Goal: Task Accomplishment & Management: Use online tool/utility

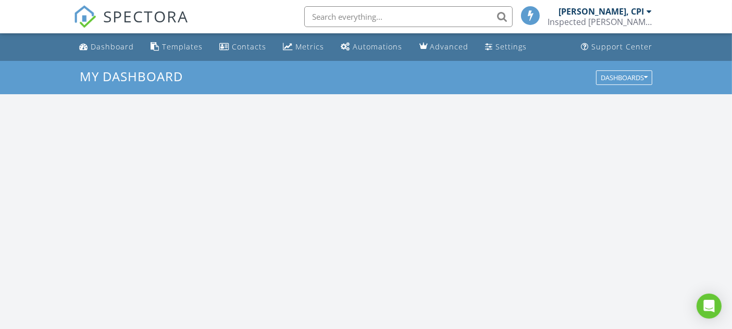
scroll to position [966, 751]
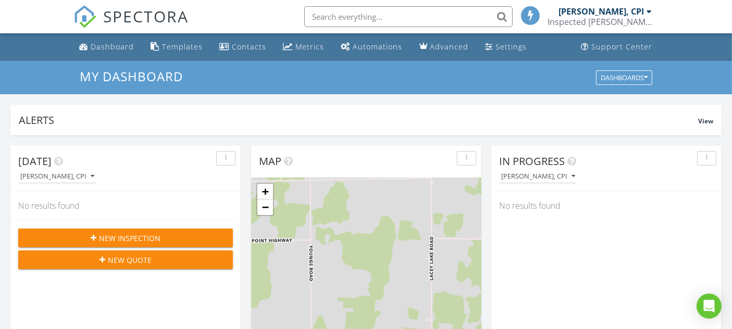
click at [183, 47] on div "Templates" at bounding box center [183, 47] width 41 height 10
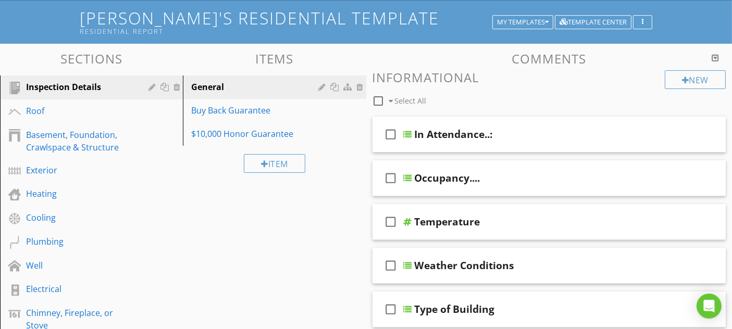
scroll to position [116, 0]
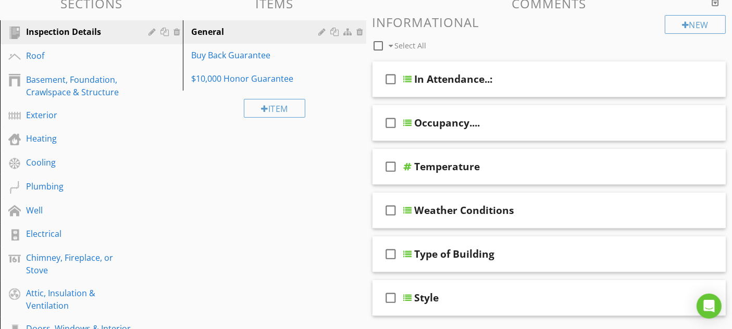
click at [92, 210] on div "Well" at bounding box center [79, 210] width 107 height 13
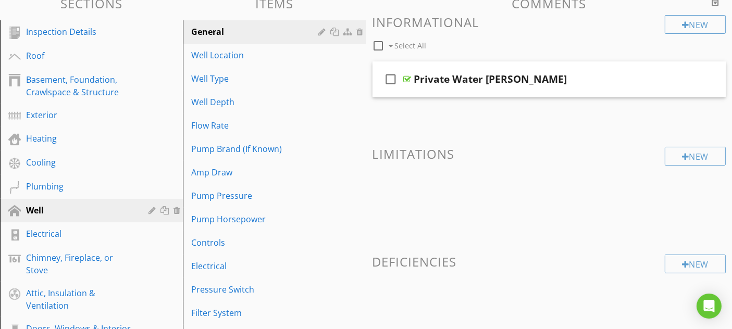
click at [250, 175] on div "Amp Draw" at bounding box center [256, 172] width 130 height 13
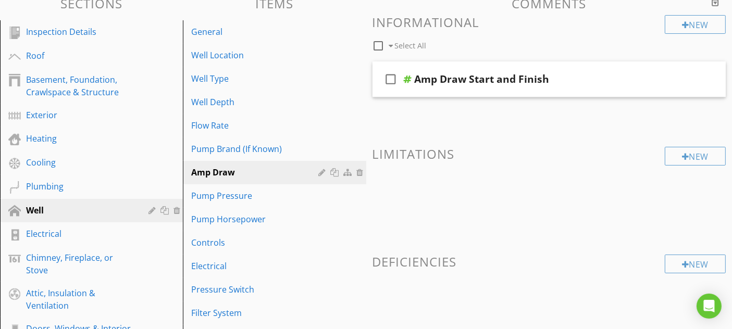
click at [559, 88] on div "check_box_outline_blank Amp Draw Start and Finish" at bounding box center [550, 80] width 354 height 36
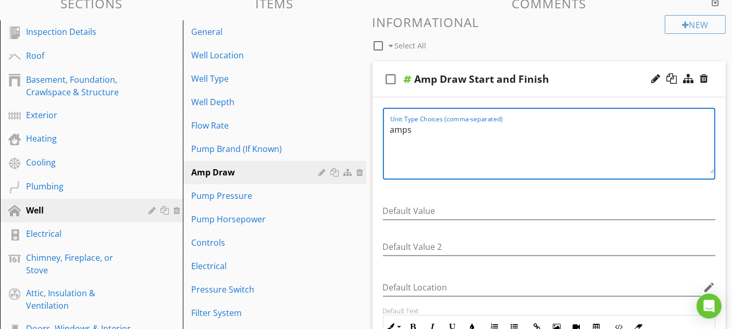
drag, startPoint x: 521, startPoint y: 138, endPoint x: 383, endPoint y: 129, distance: 138.9
click at [383, 129] on div "Unit Type Choices (comma-separated) amps" at bounding box center [549, 144] width 333 height 72
type textarea "Amp draw at start = Amp draw at finish = Time expired ="
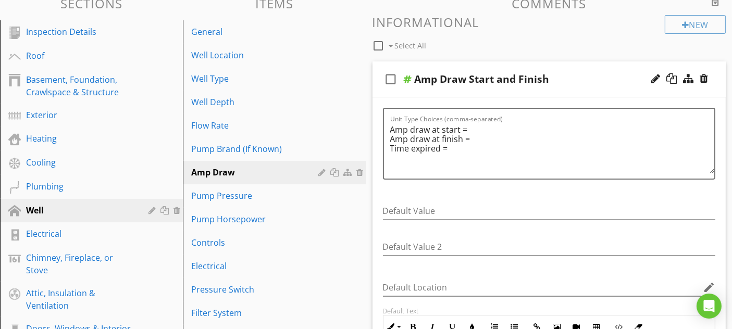
click at [607, 72] on div "check_box_outline_blank Amp Draw Start and Finish" at bounding box center [550, 80] width 354 height 36
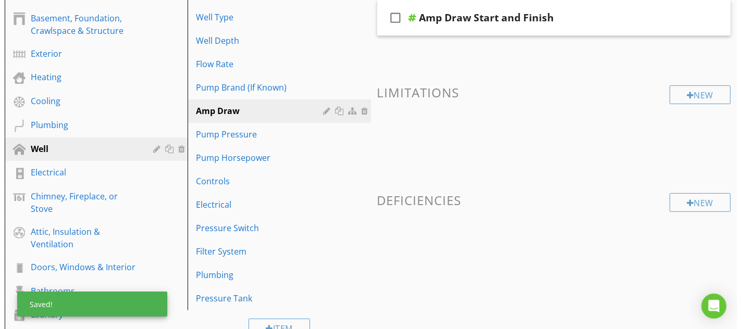
scroll to position [174, 0]
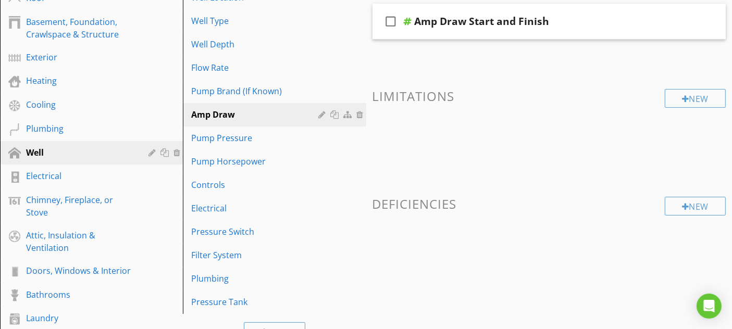
click at [680, 207] on div "New" at bounding box center [695, 206] width 61 height 19
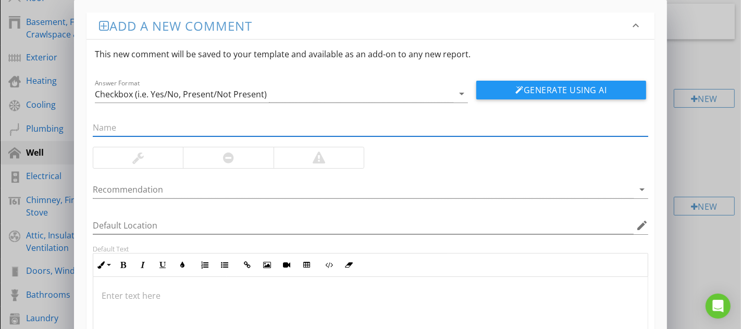
click at [464, 91] on icon "arrow_drop_down" at bounding box center [462, 94] width 13 height 13
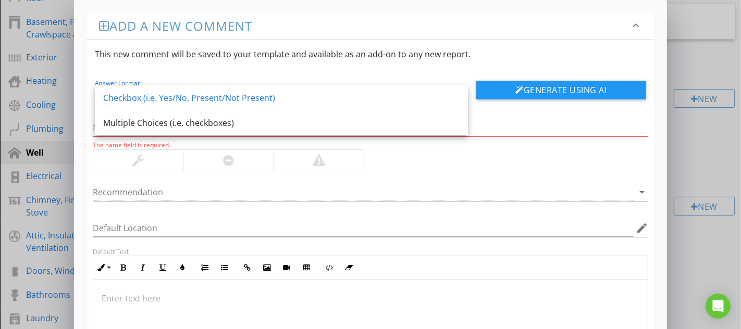
click at [314, 77] on div "Answer Format Checkbox (i.e. Yes/No, Present/Not Present) arrow_drop_down Gener…" at bounding box center [371, 86] width 568 height 34
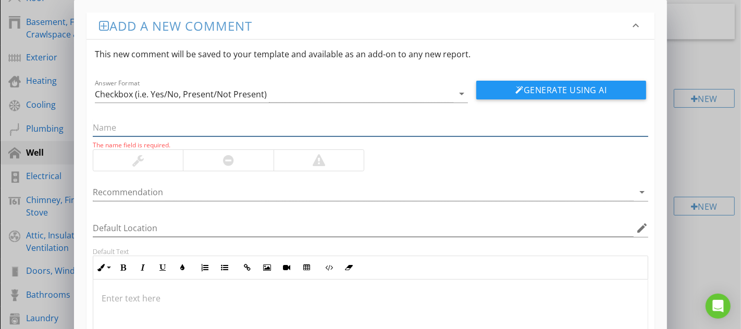
click at [149, 130] on input "text" at bounding box center [371, 127] width 556 height 17
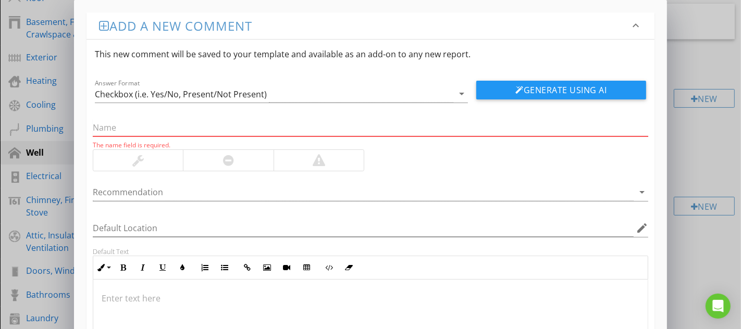
click at [228, 129] on input "text" at bounding box center [371, 127] width 556 height 17
click at [103, 27] on div at bounding box center [104, 26] width 10 height 13
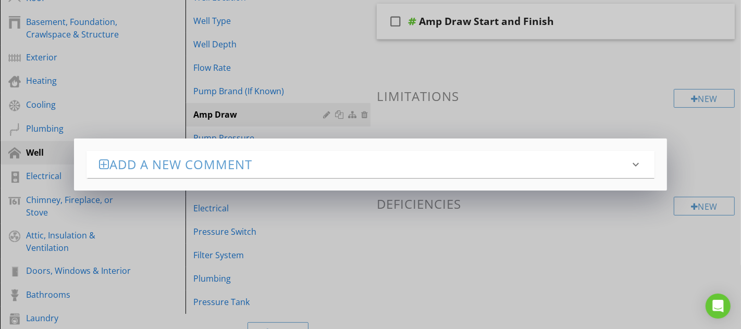
click at [634, 161] on icon "keyboard_arrow_down" at bounding box center [636, 164] width 13 height 13
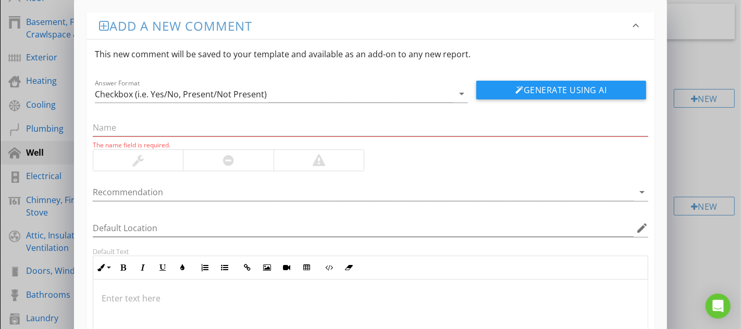
click at [136, 158] on div at bounding box center [137, 160] width 11 height 13
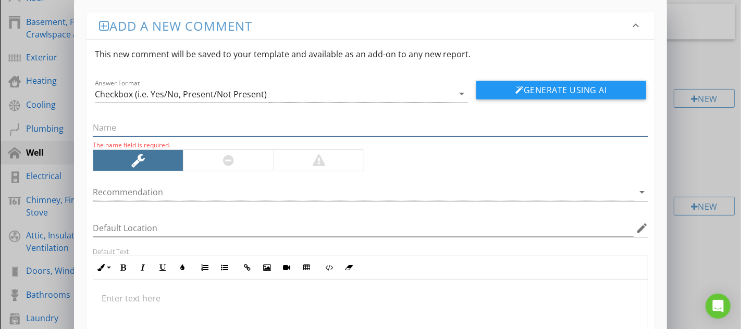
click at [169, 125] on input "text" at bounding box center [371, 127] width 556 height 17
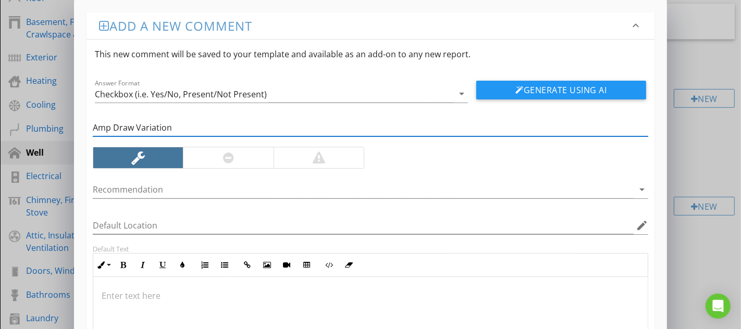
type input "Amp Draw Variation"
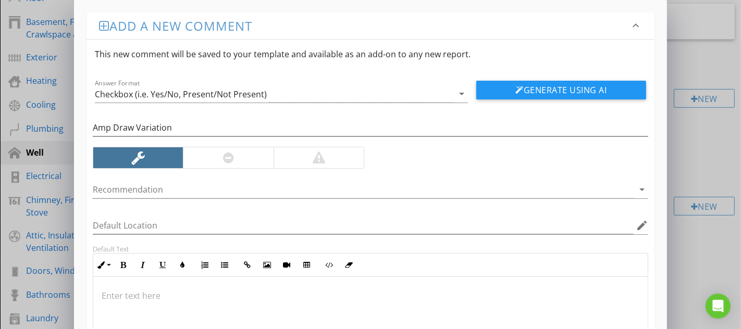
click at [228, 159] on div at bounding box center [228, 158] width 11 height 13
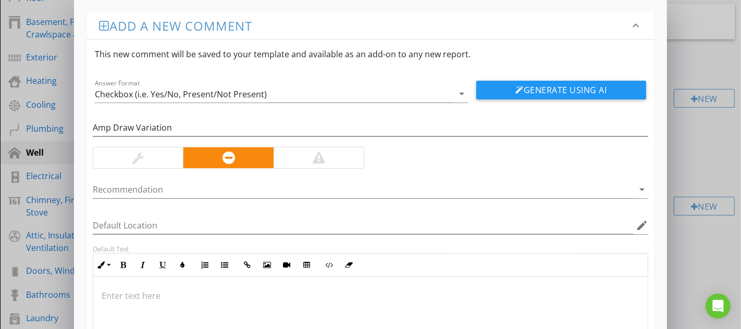
click at [316, 156] on div at bounding box center [319, 158] width 13 height 13
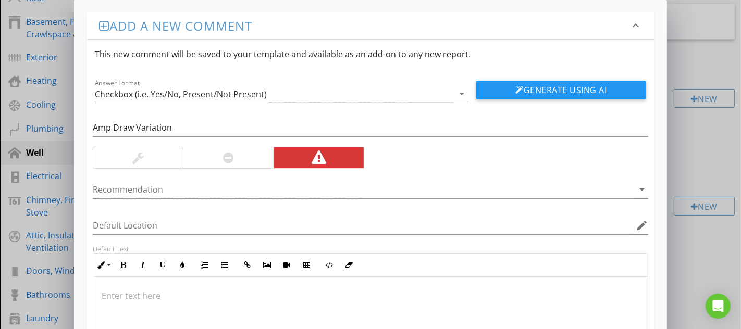
click at [125, 190] on div at bounding box center [363, 189] width 541 height 17
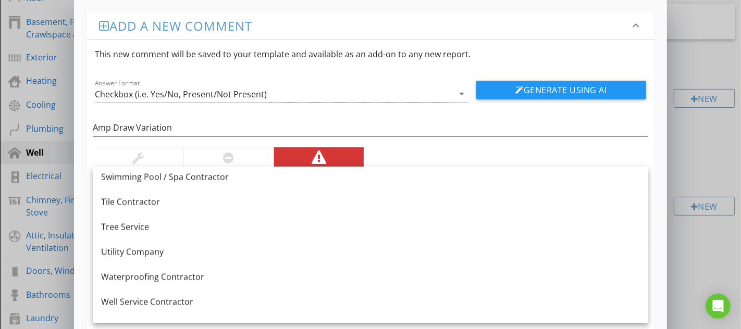
scroll to position [1444, 0]
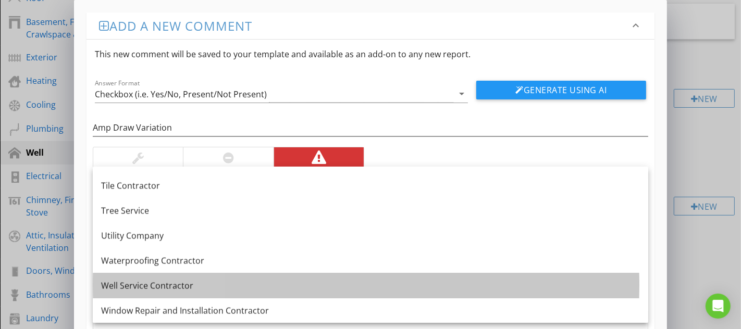
click at [178, 284] on div "Well Service Contractor" at bounding box center [370, 286] width 539 height 13
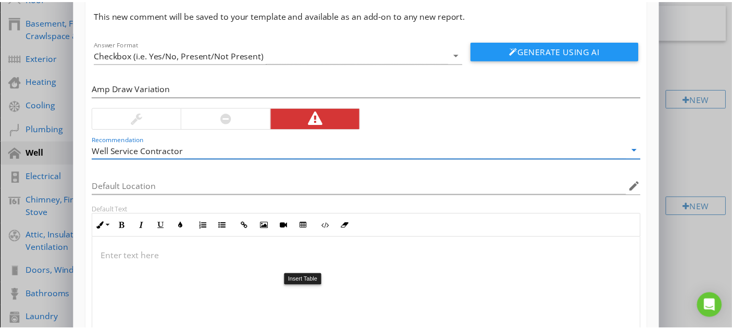
scroll to position [58, 0]
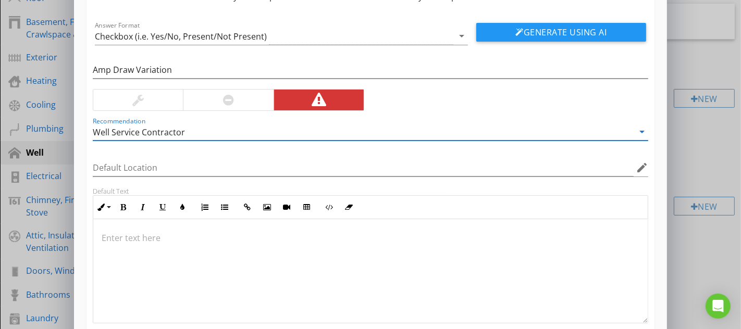
click at [643, 167] on icon "edit" at bounding box center [642, 168] width 13 height 13
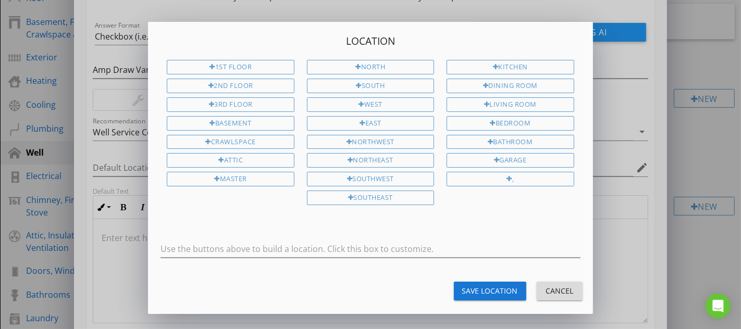
click at [557, 286] on div "Cancel" at bounding box center [559, 291] width 29 height 11
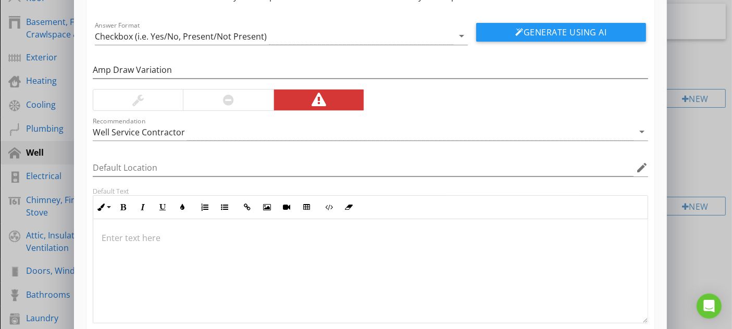
click at [140, 242] on p at bounding box center [371, 238] width 538 height 13
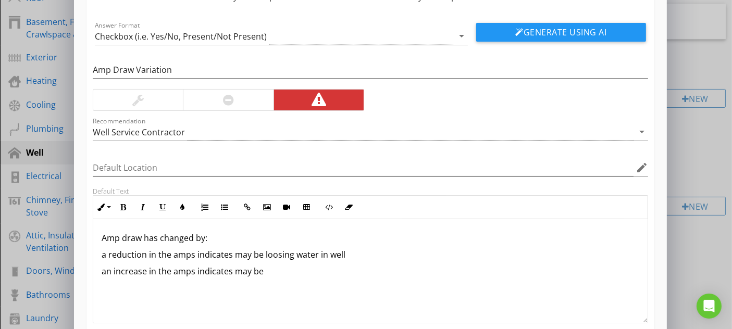
click at [206, 240] on p "Amp draw has changed by:" at bounding box center [371, 238] width 538 height 13
click at [296, 270] on p "an increase in the amps indicates may be" at bounding box center [371, 271] width 538 height 13
click at [288, 270] on p "an increase in the amps indicates may be" at bounding box center [371, 271] width 538 height 13
click at [238, 253] on p "a reduction in the amps indicates may be loosing water in well" at bounding box center [371, 255] width 538 height 13
click at [233, 254] on p "a reduction in the amps indicates may be loosing water in well" at bounding box center [371, 255] width 538 height 13
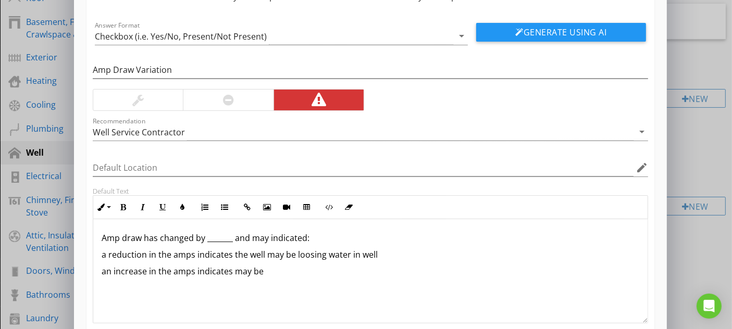
drag, startPoint x: 399, startPoint y: 255, endPoint x: 383, endPoint y: 255, distance: 15.6
click at [383, 255] on p "a reduction in the amps indicates the well may be loosing water in well" at bounding box center [371, 255] width 538 height 13
click at [241, 270] on p "an increase in the amps indicates may be" at bounding box center [371, 271] width 538 height 13
click at [231, 270] on p "an increase in the amps indicates may be" at bounding box center [371, 271] width 538 height 13
click at [194, 285] on div "Amp draw has changed by _______ and may indicated: a reduction in the amps indi…" at bounding box center [370, 271] width 555 height 104
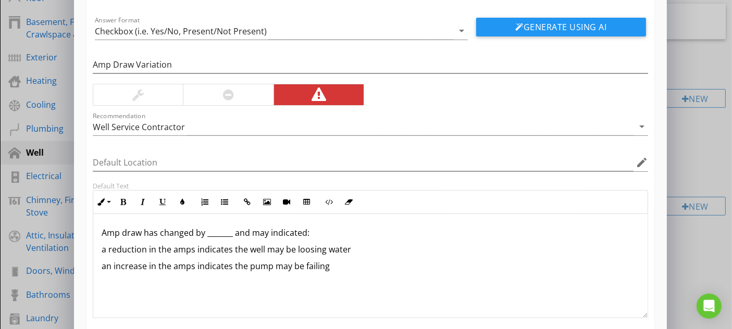
scroll to position [0, 0]
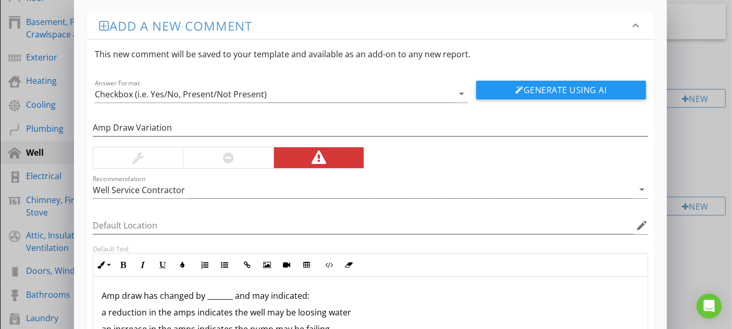
click at [466, 95] on icon "arrow_drop_down" at bounding box center [462, 94] width 13 height 13
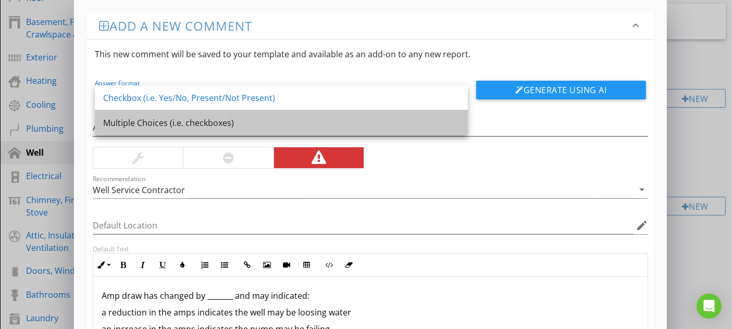
click at [282, 116] on div "Multiple Choices (i.e. checkboxes)" at bounding box center [281, 122] width 357 height 25
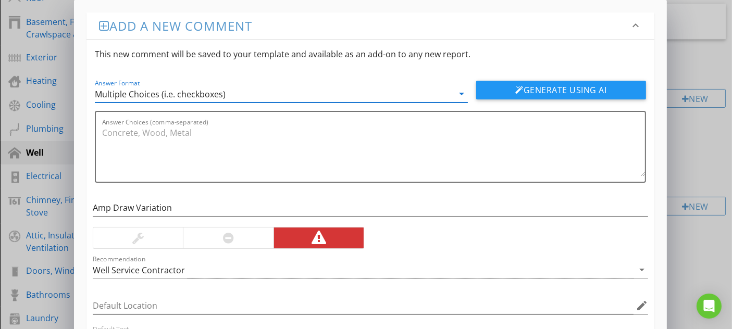
click at [464, 96] on icon "arrow_drop_down" at bounding box center [462, 94] width 13 height 13
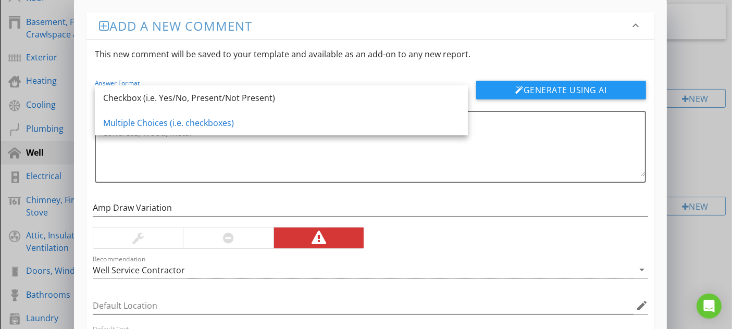
click at [161, 93] on div "Checkbox (i.e. Yes/No, Present/Not Present)" at bounding box center [281, 98] width 357 height 13
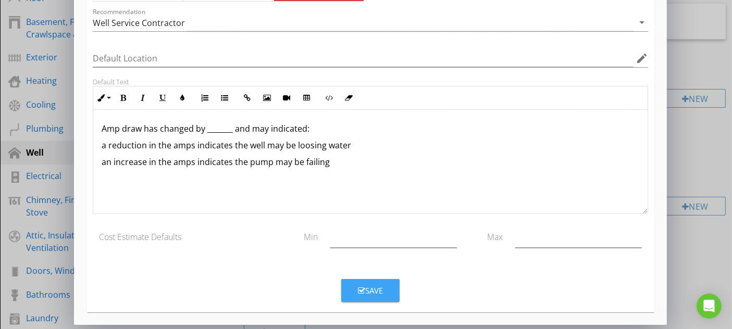
click at [364, 287] on icon "button" at bounding box center [361, 291] width 7 height 8
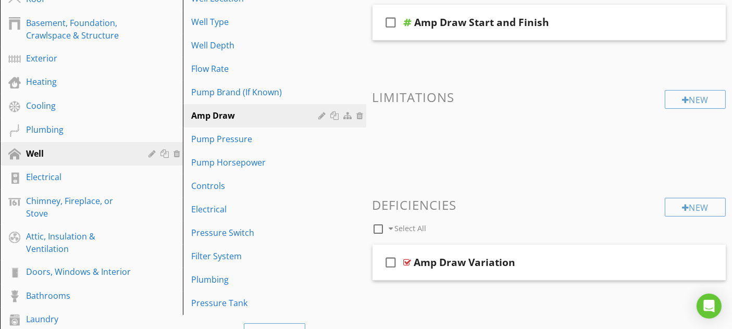
scroll to position [174, 0]
click at [298, 93] on div "Pump Brand (If Known)" at bounding box center [256, 91] width 130 height 13
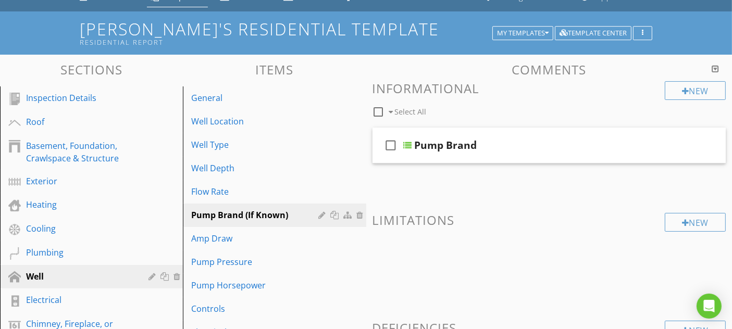
scroll to position [0, 0]
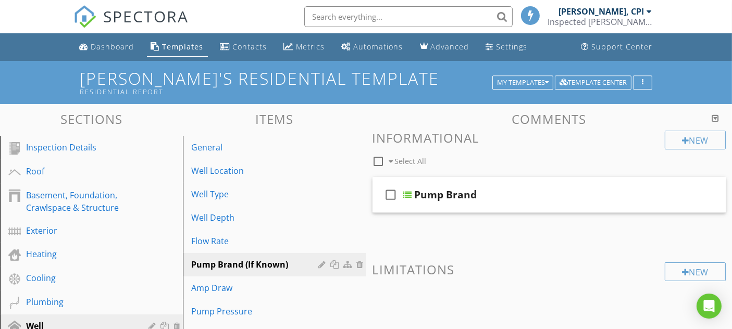
click at [101, 48] on div "Dashboard" at bounding box center [112, 47] width 43 height 10
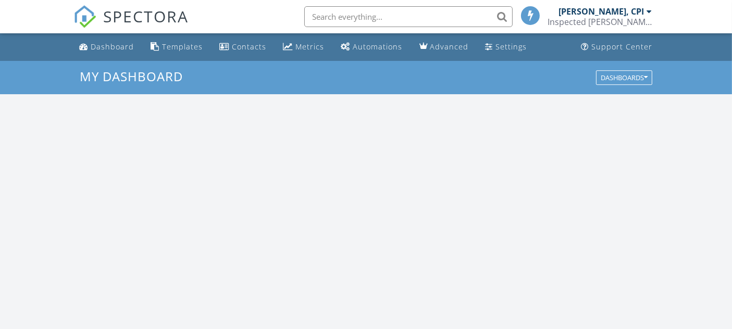
scroll to position [966, 751]
